Goal: Task Accomplishment & Management: Complete application form

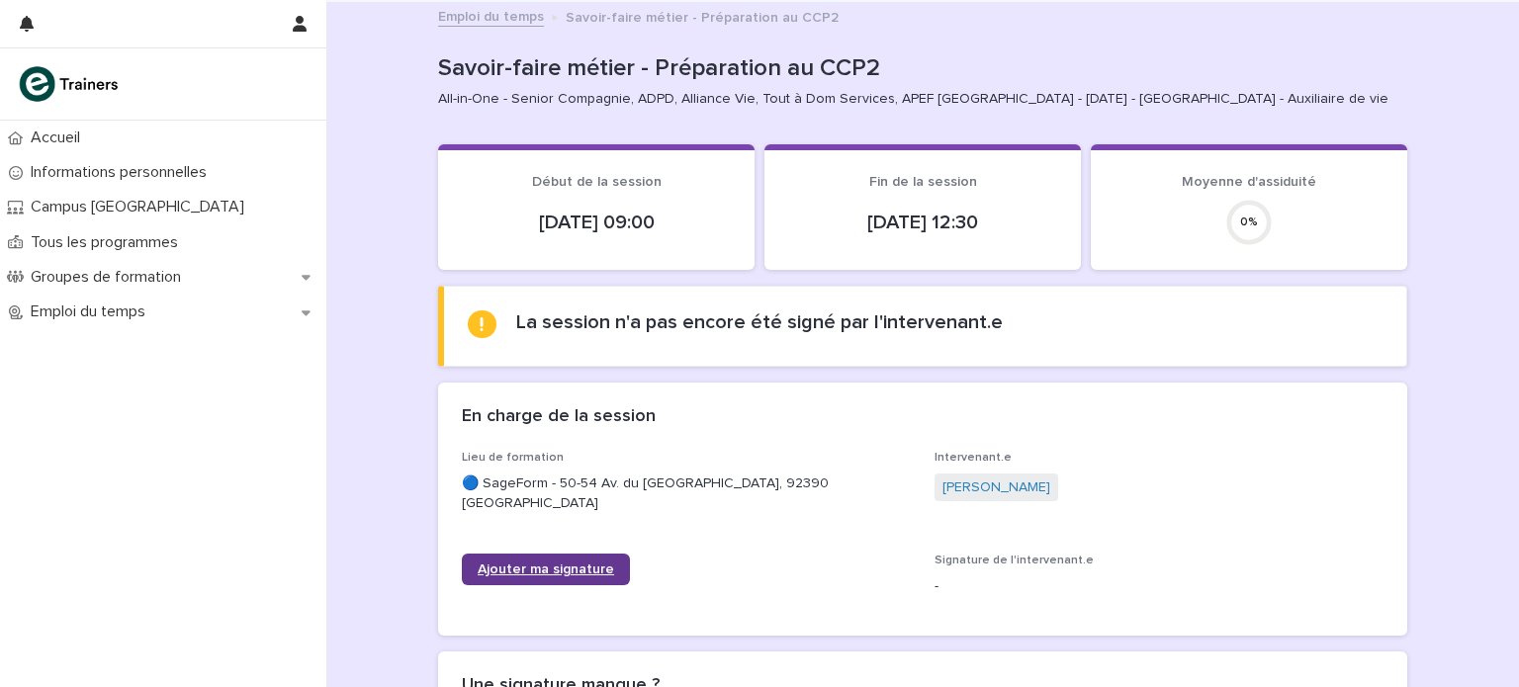
click at [535, 564] on span "Ajouter ma signature" at bounding box center [546, 570] width 136 height 14
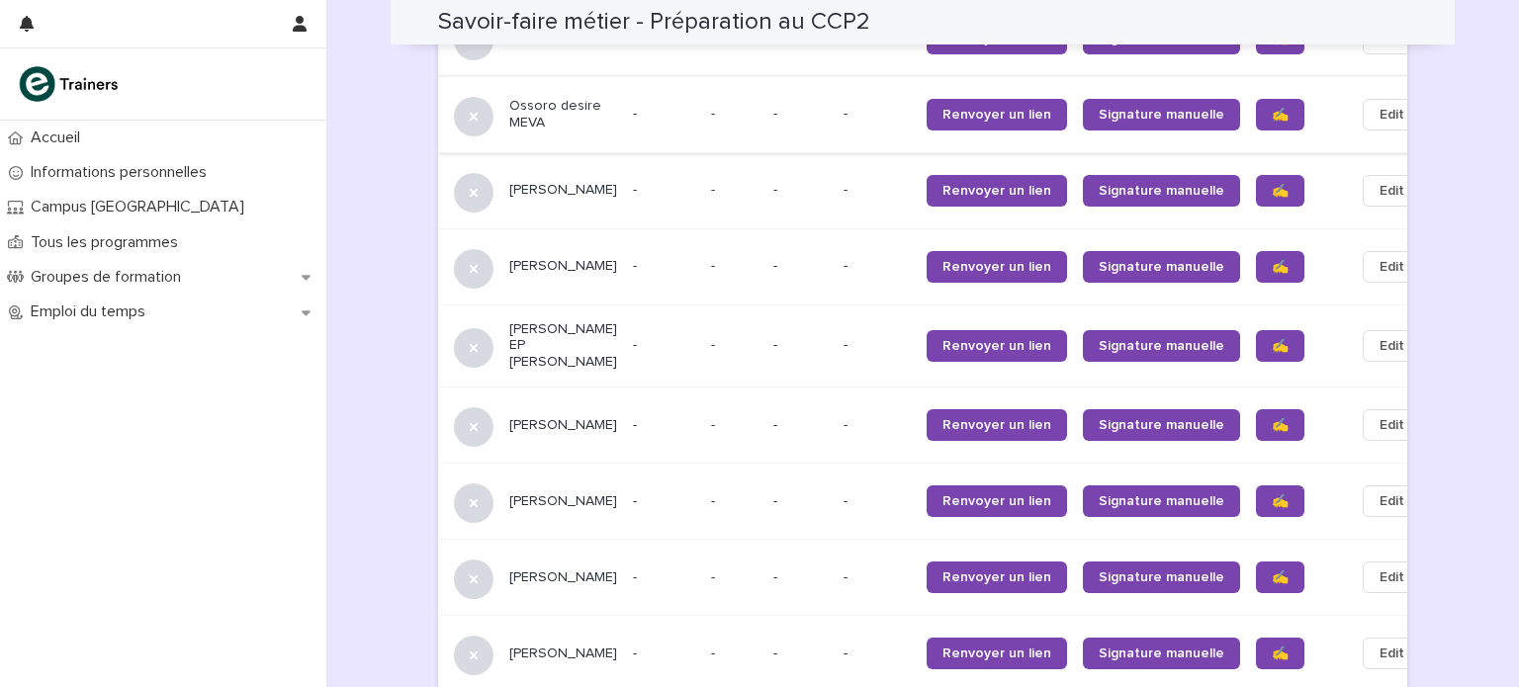
scroll to position [1234, 0]
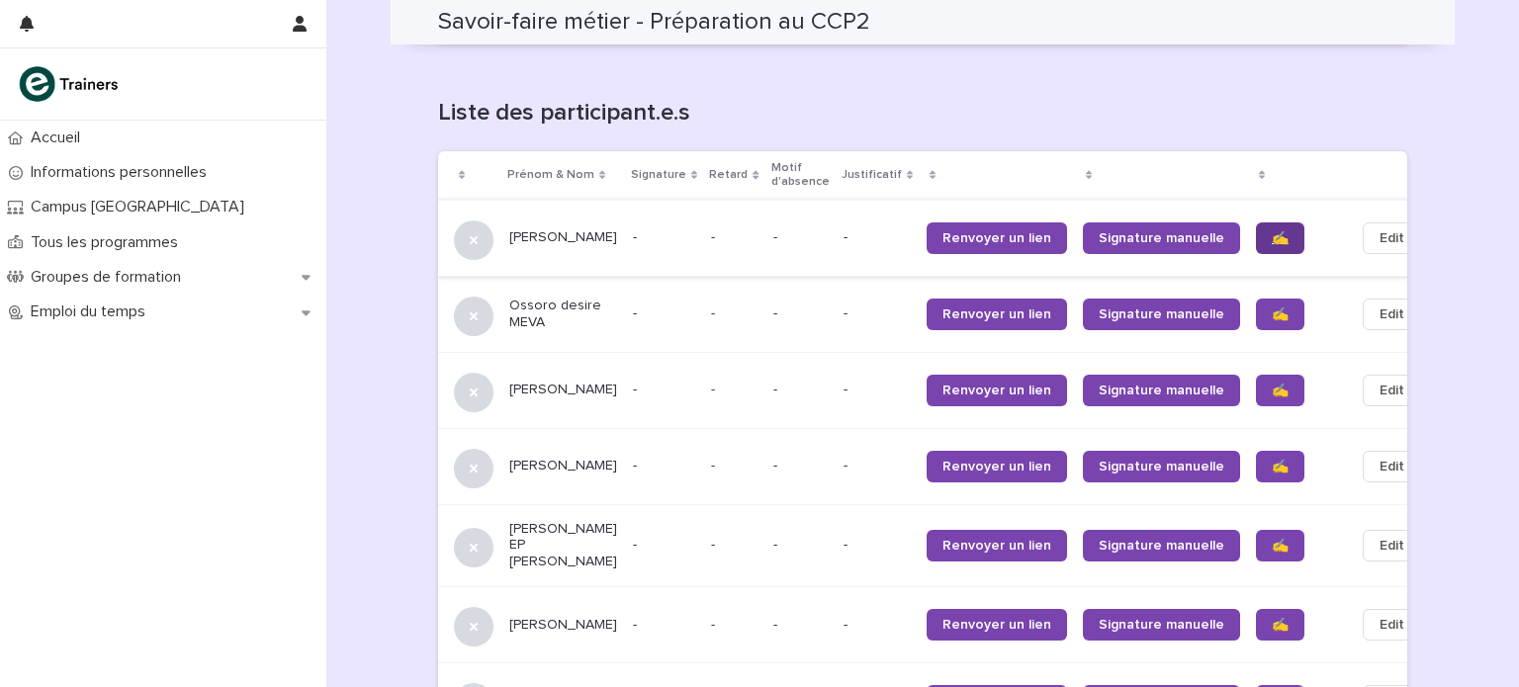
click at [1272, 231] on span "✍️" at bounding box center [1280, 238] width 17 height 14
click at [1256, 304] on link "✍️" at bounding box center [1280, 315] width 48 height 32
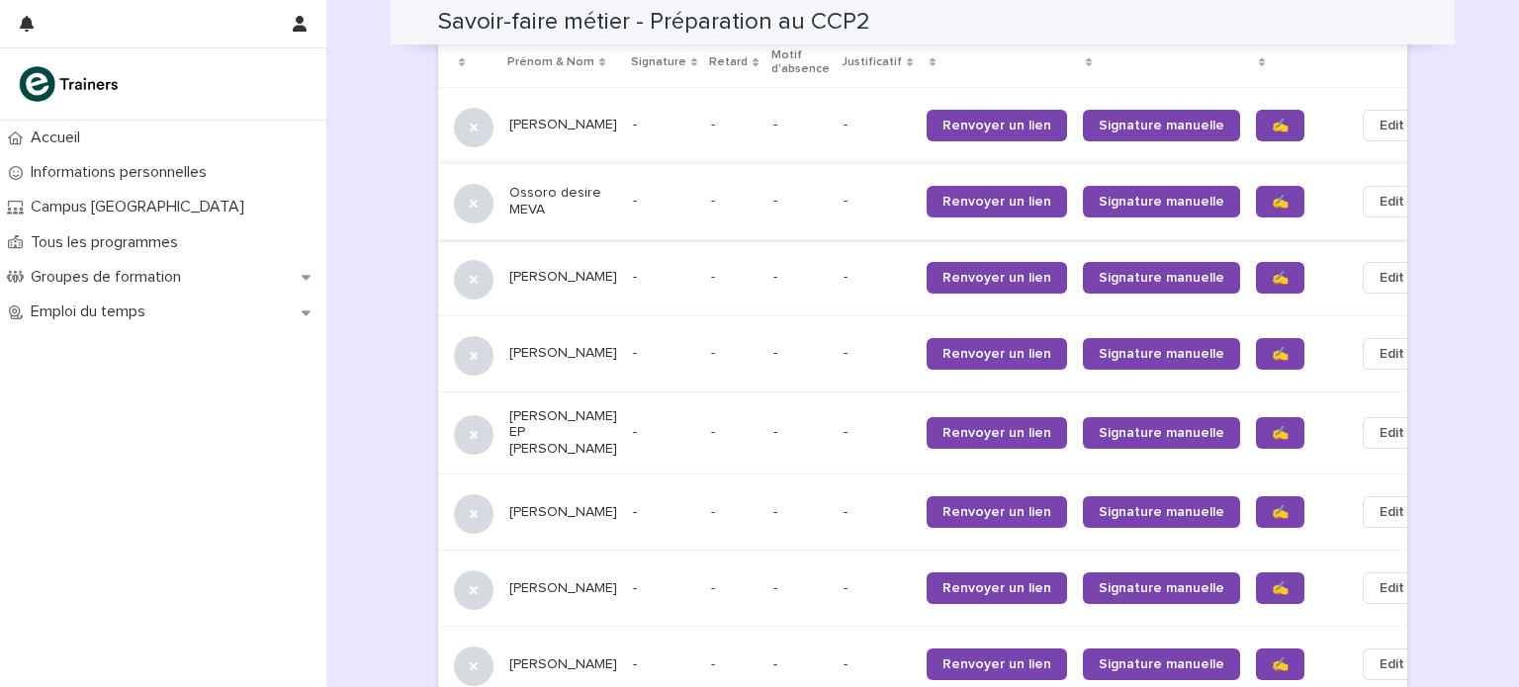
scroll to position [1432, 0]
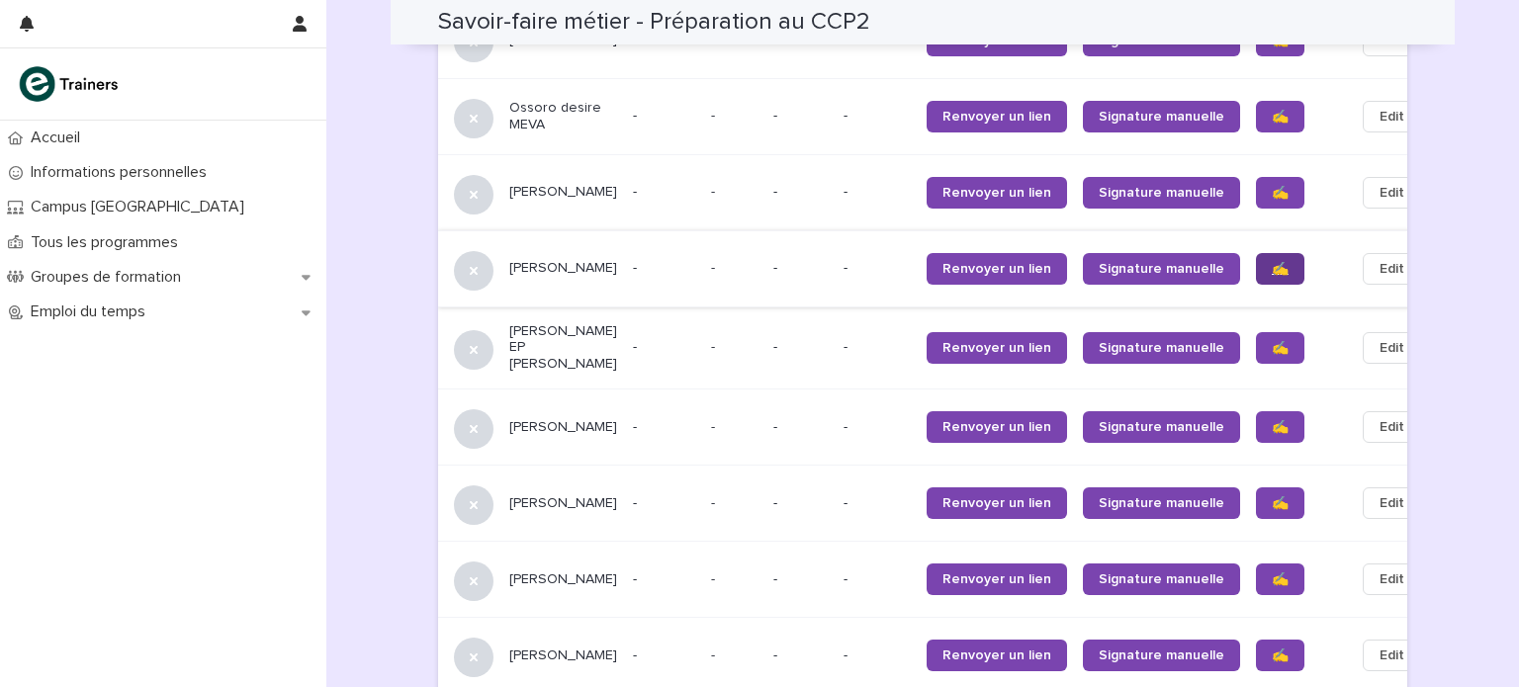
click at [1272, 262] on span "✍️" at bounding box center [1280, 269] width 17 height 14
click at [1272, 341] on span "✍️" at bounding box center [1280, 348] width 17 height 14
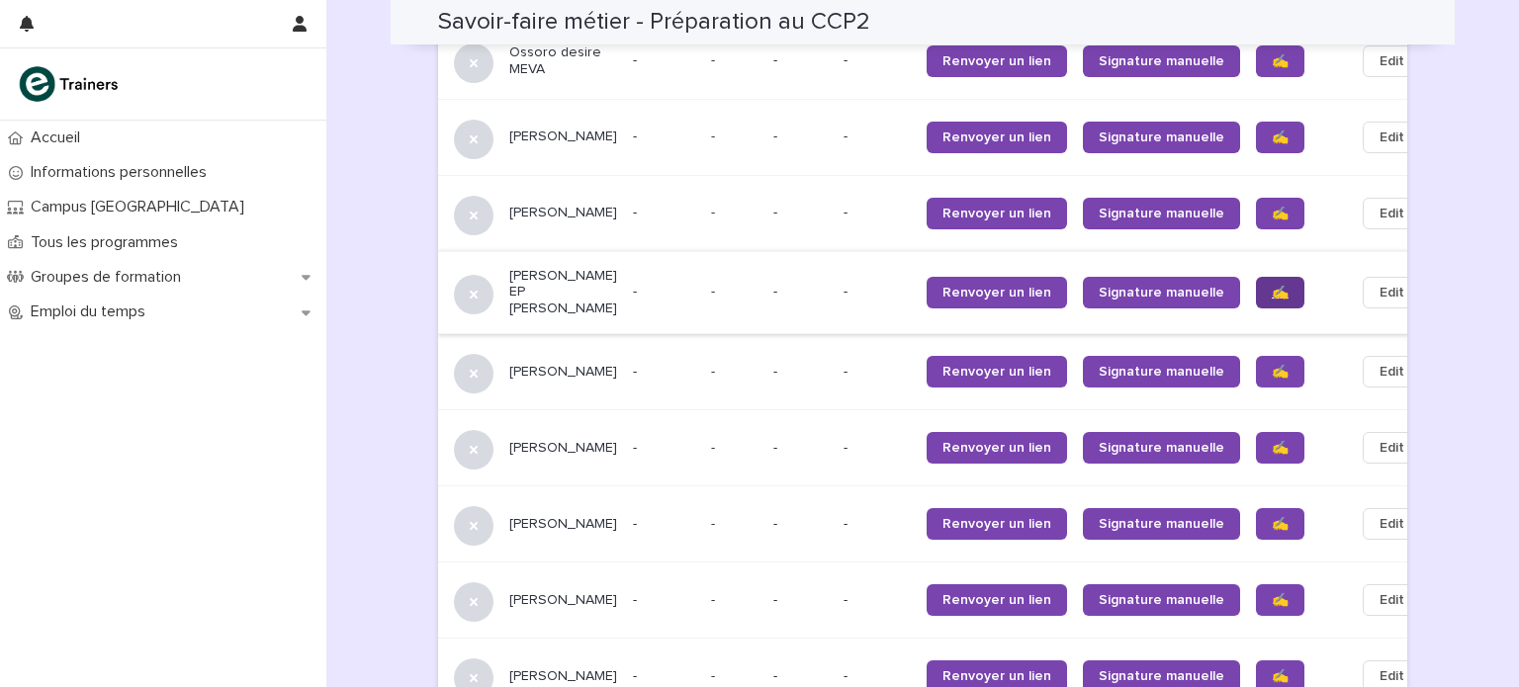
scroll to position [1531, 0]
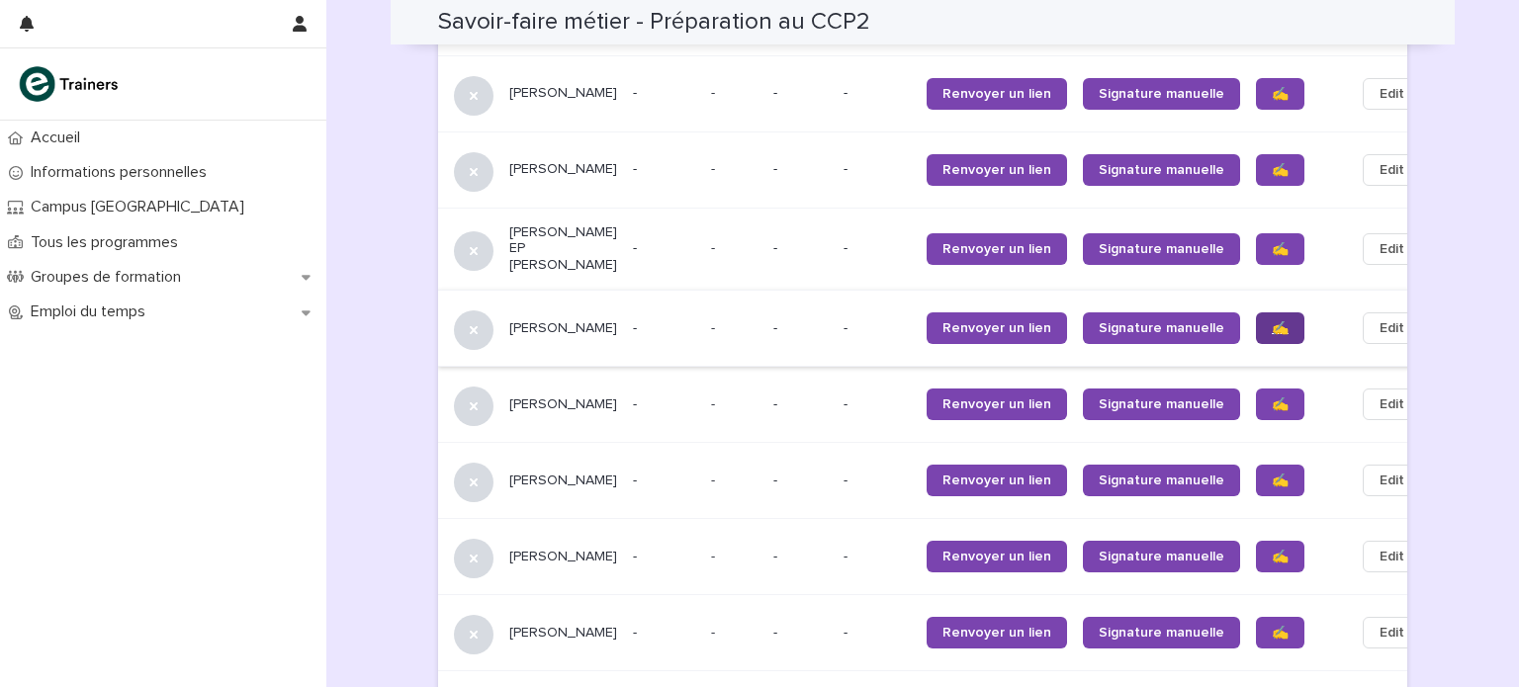
click at [1272, 321] on span "✍️" at bounding box center [1280, 328] width 17 height 14
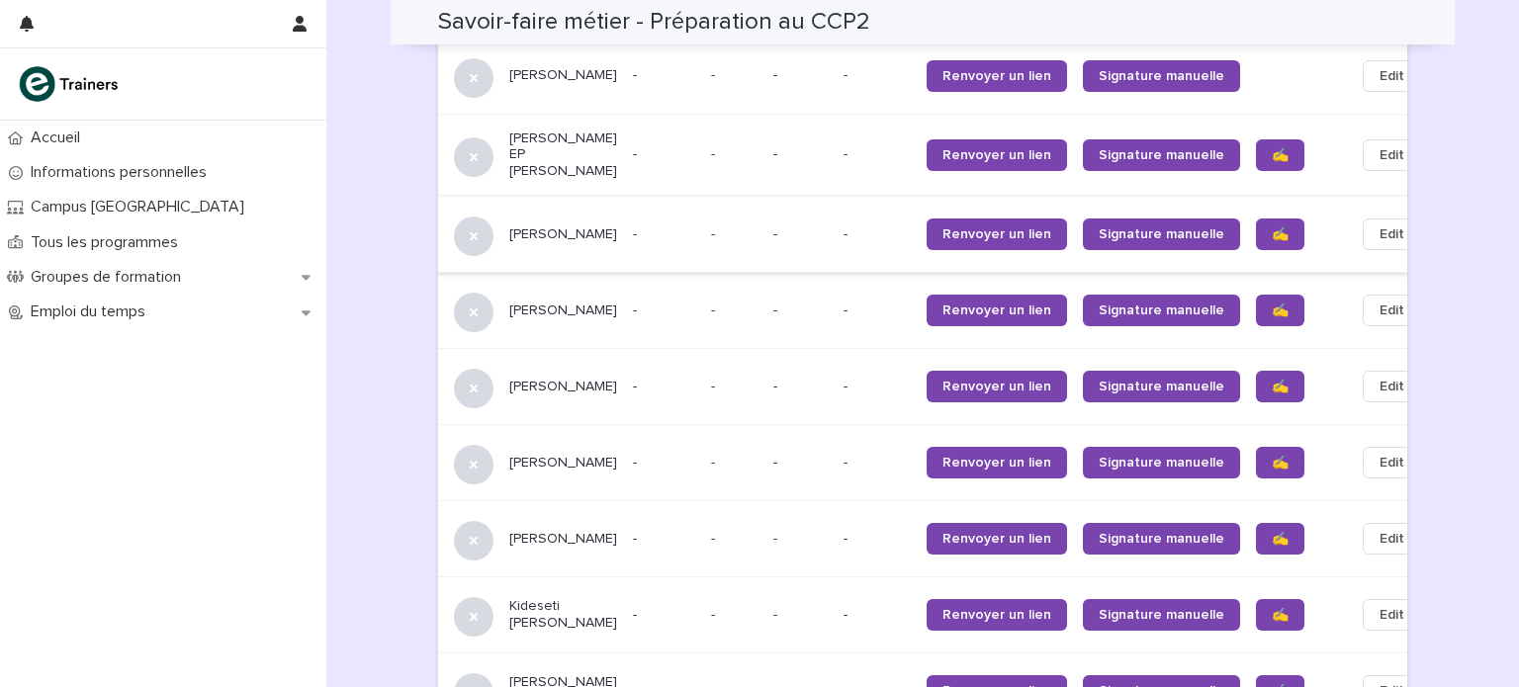
scroll to position [1630, 0]
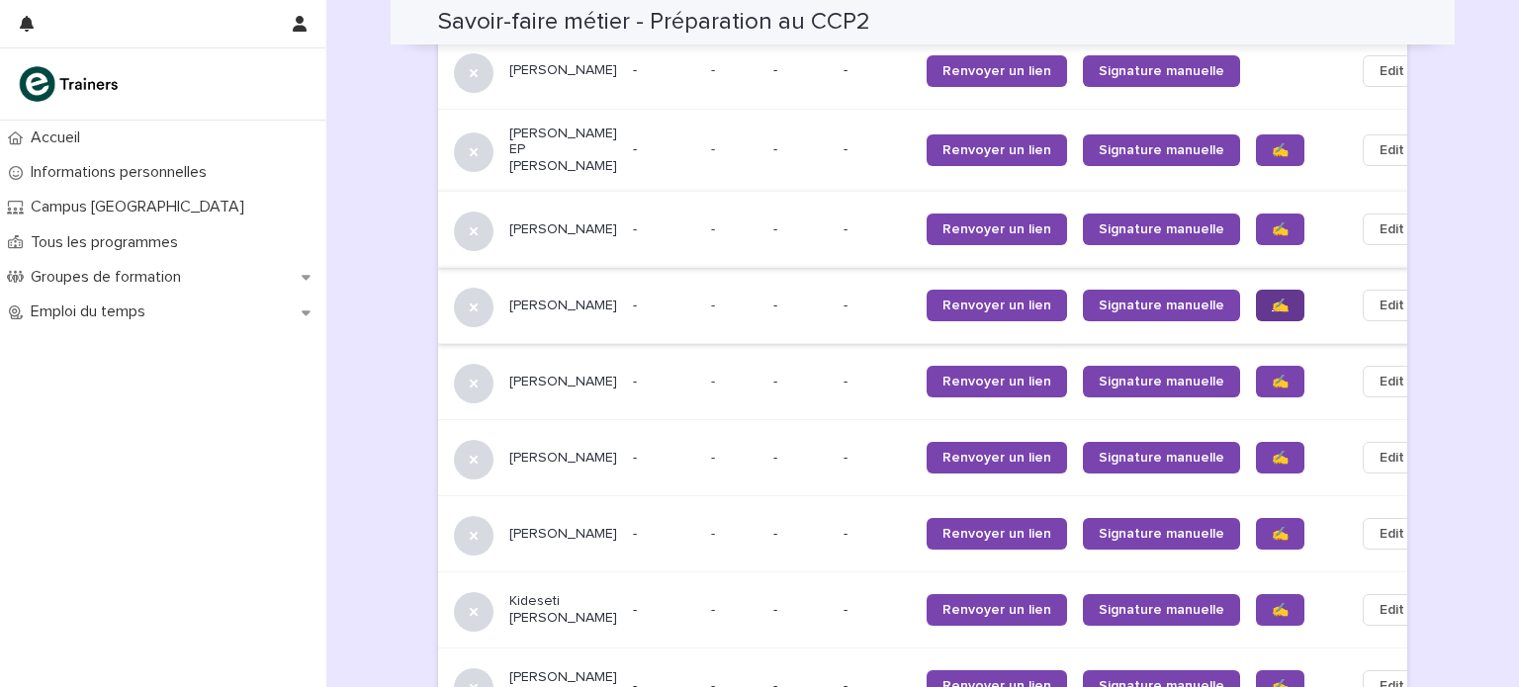
click at [1272, 301] on span "✍️" at bounding box center [1280, 306] width 17 height 14
click at [1256, 371] on link "✍️" at bounding box center [1280, 382] width 48 height 32
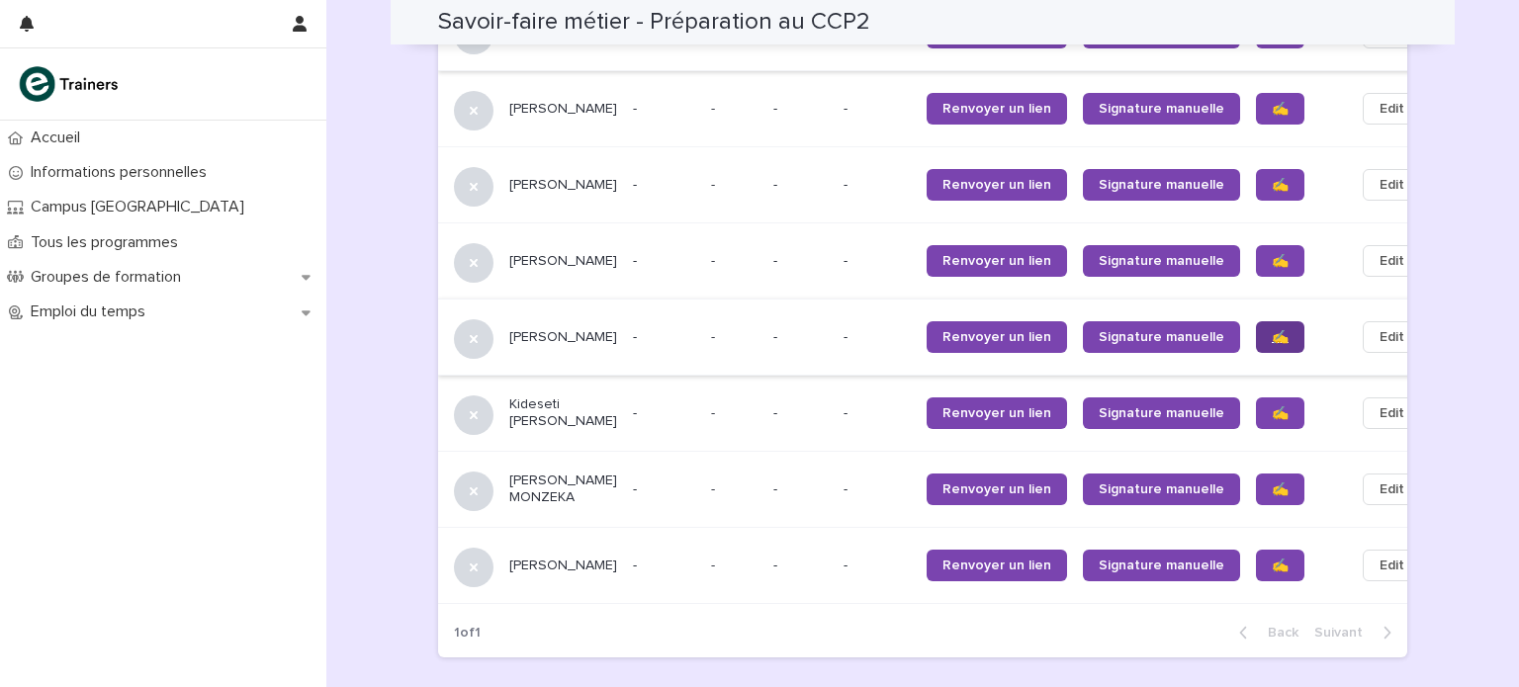
scroll to position [1827, 0]
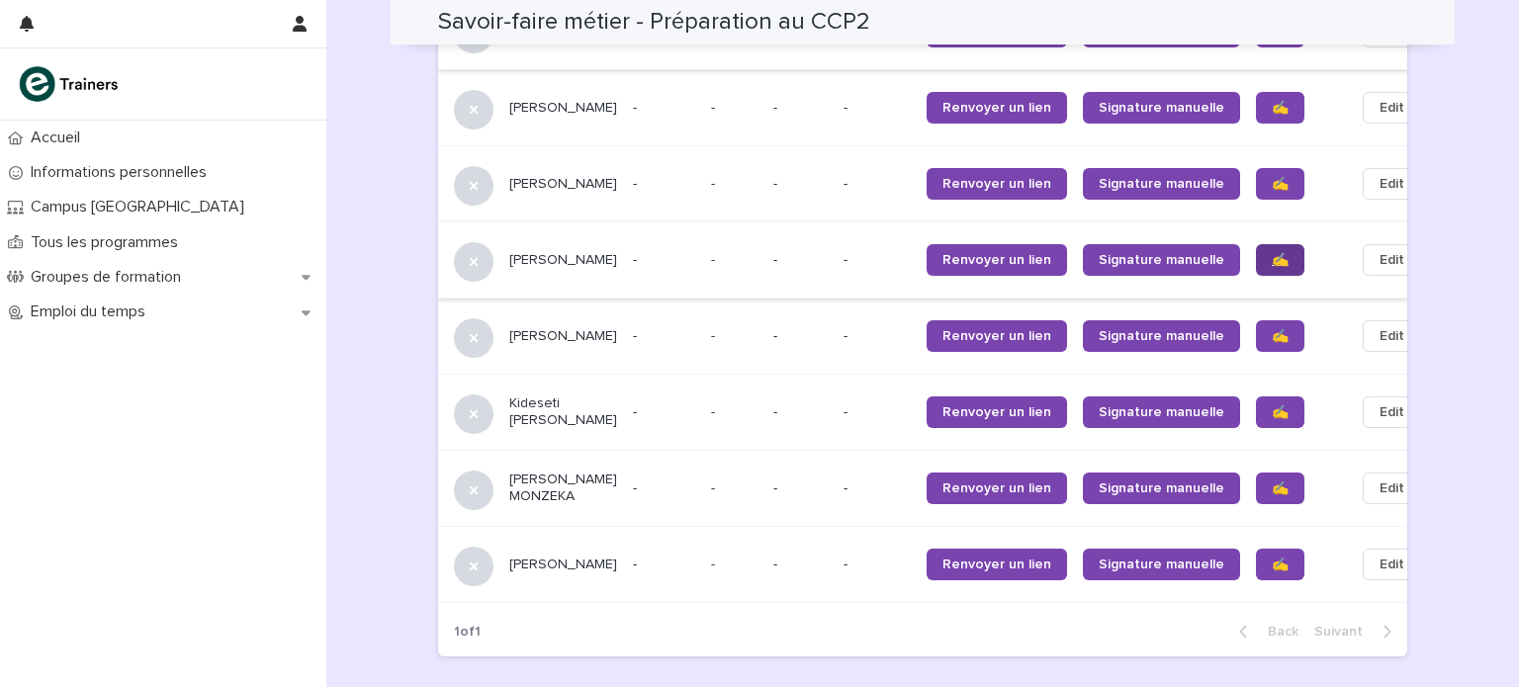
click at [1272, 253] on span "✍️" at bounding box center [1280, 260] width 17 height 14
click at [1272, 409] on span "✍️" at bounding box center [1280, 412] width 17 height 14
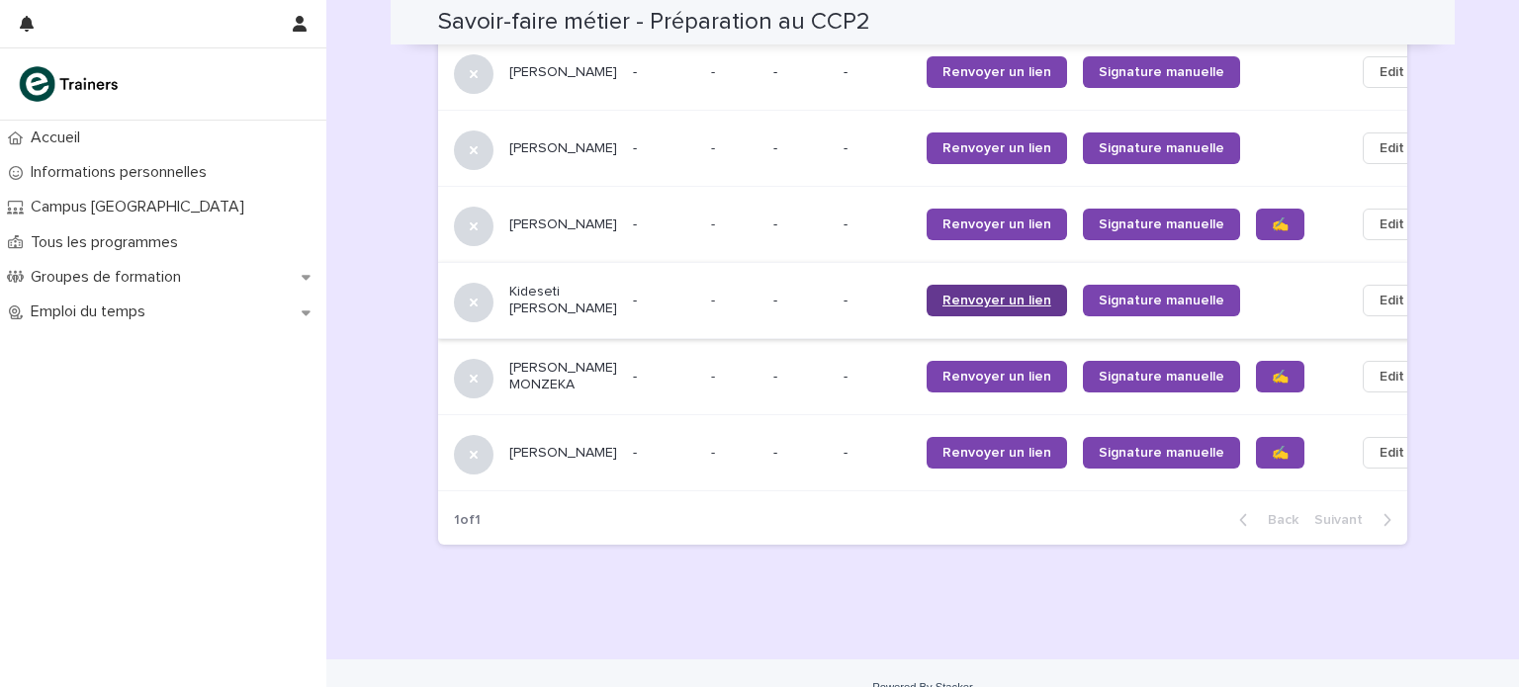
scroll to position [1964, 0]
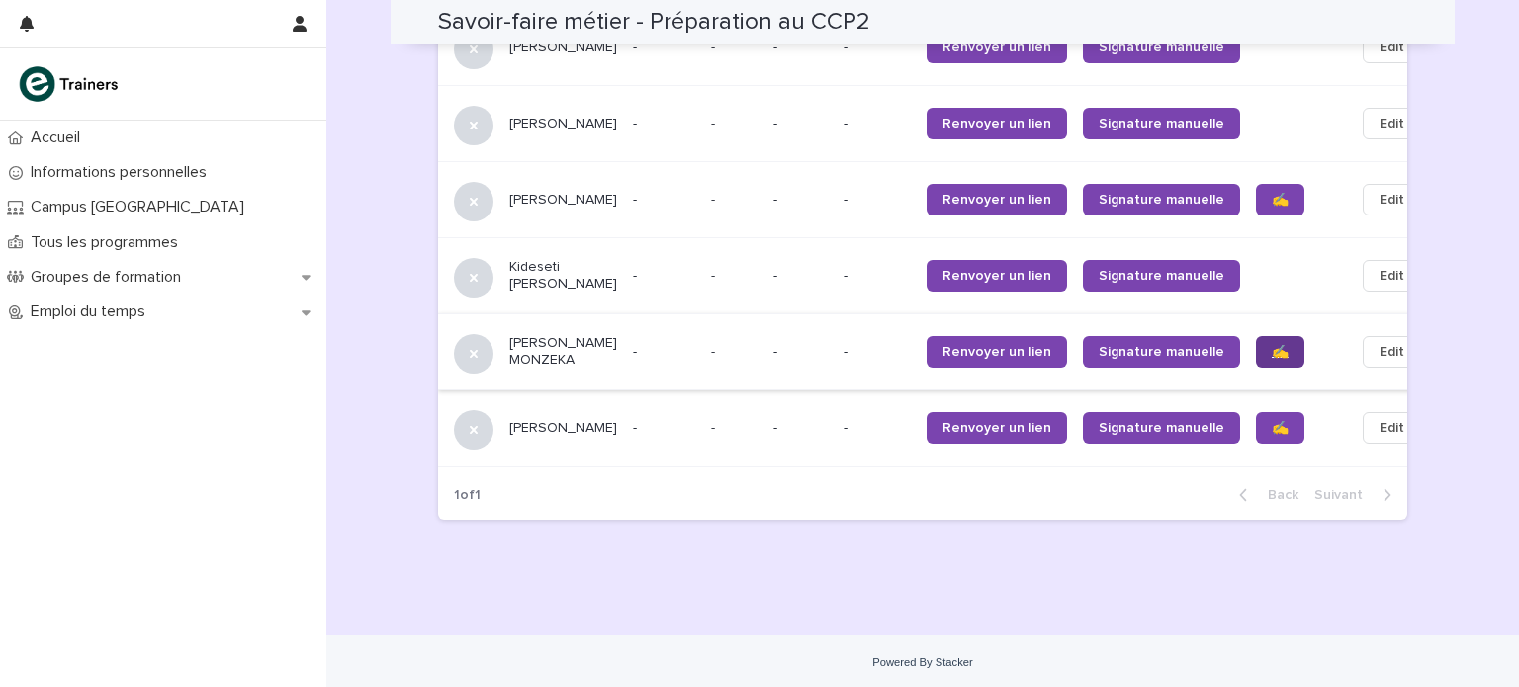
click at [1272, 347] on span "✍️" at bounding box center [1280, 352] width 17 height 14
click at [1272, 427] on span "✍️" at bounding box center [1280, 428] width 17 height 14
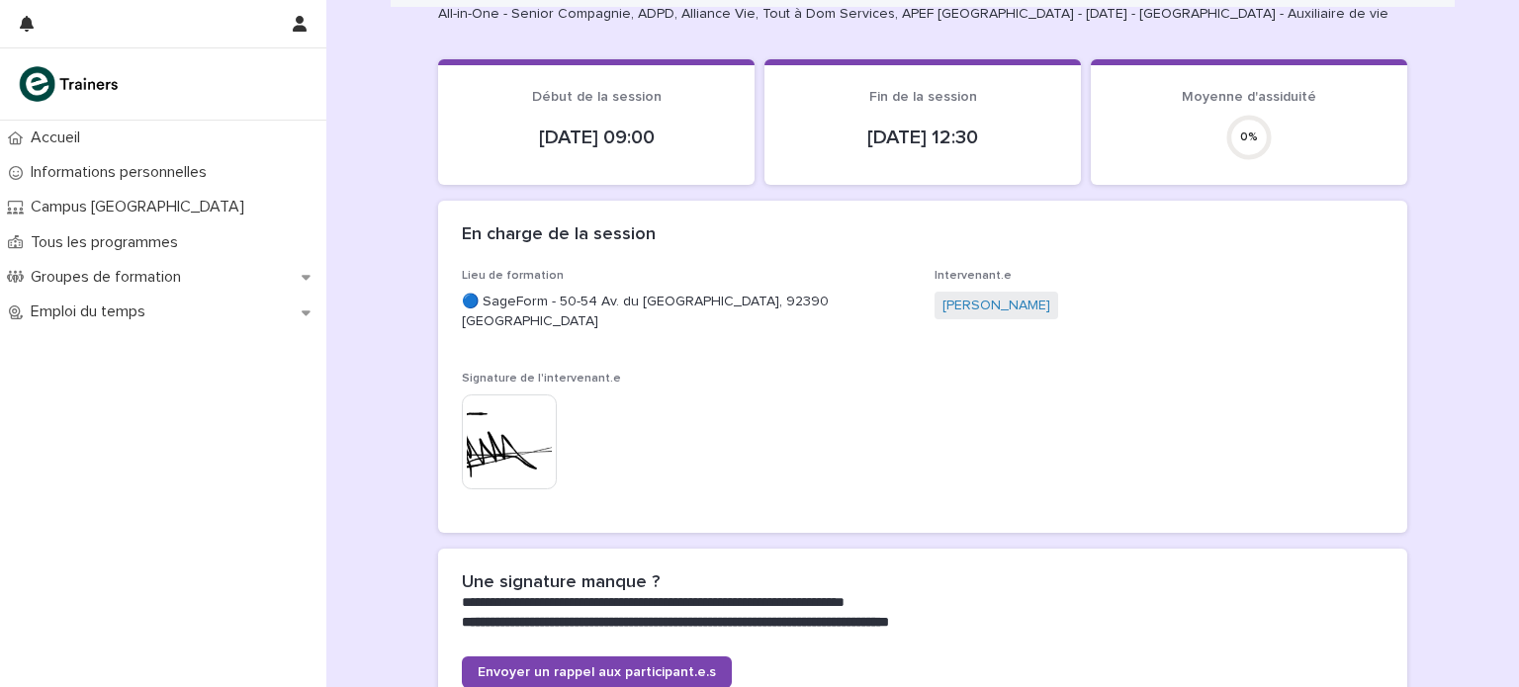
scroll to position [0, 0]
